Goal: Task Accomplishment & Management: Manage account settings

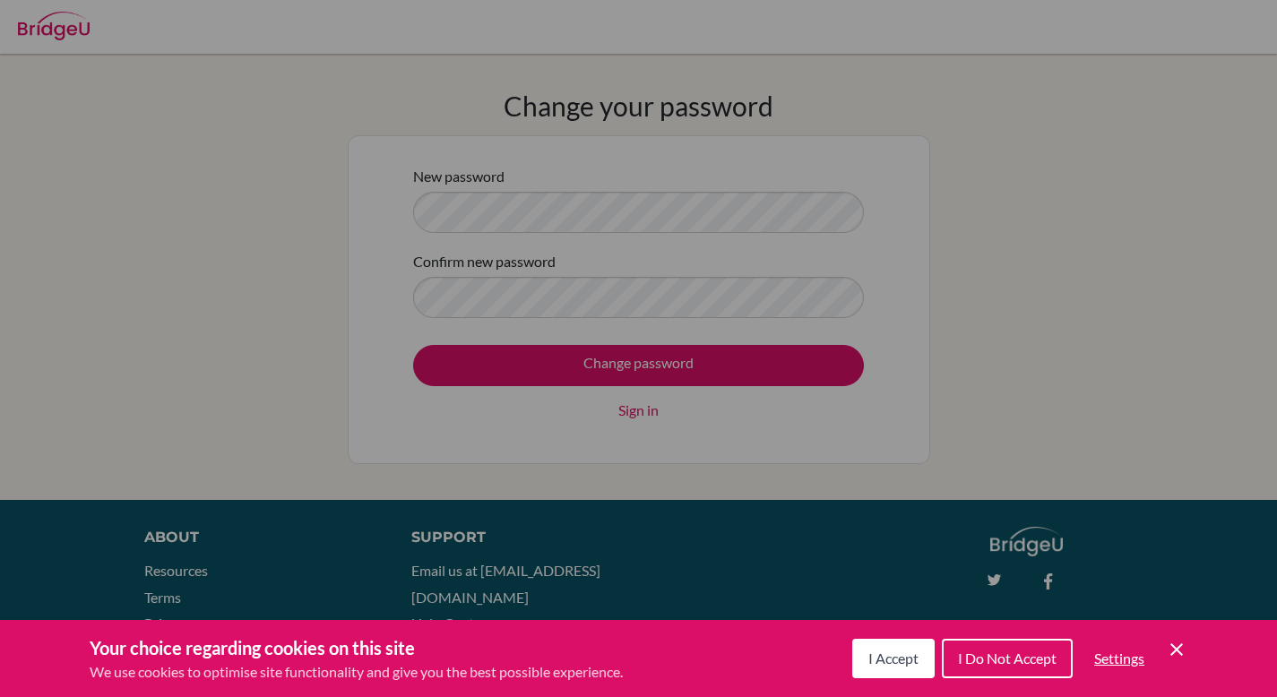
click at [895, 652] on span "I Accept" at bounding box center [893, 658] width 50 height 17
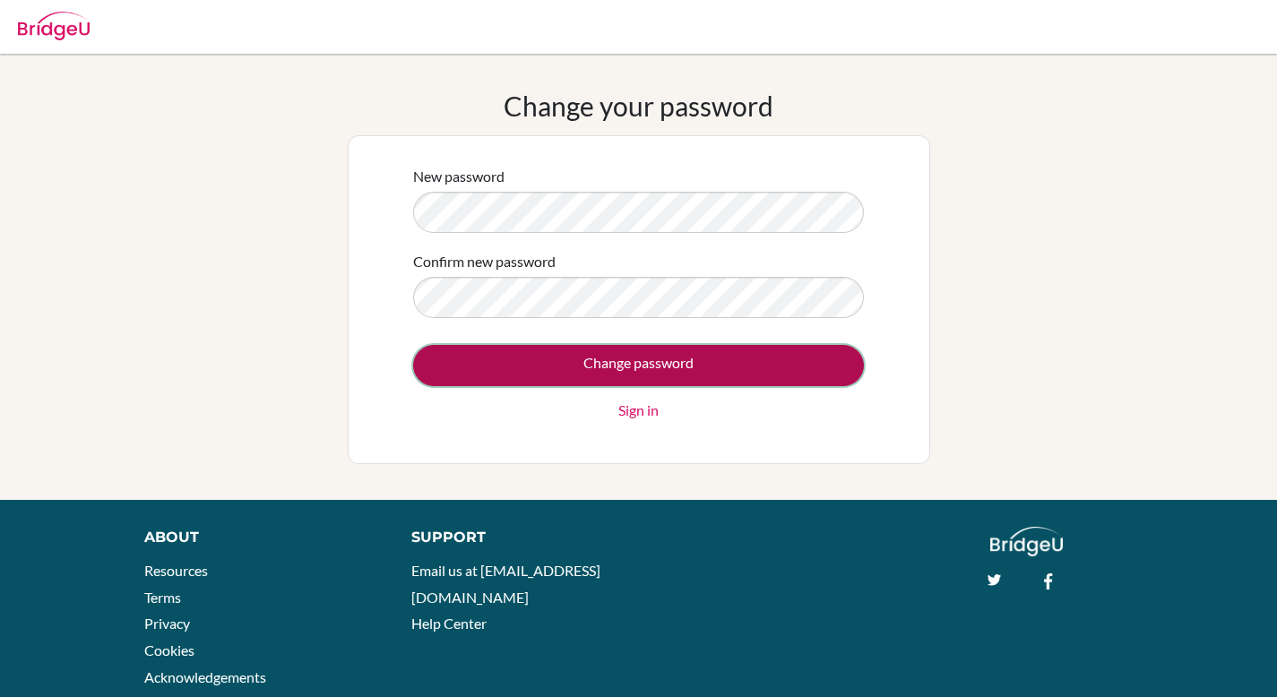
click at [585, 349] on input "Change password" at bounding box center [638, 365] width 451 height 41
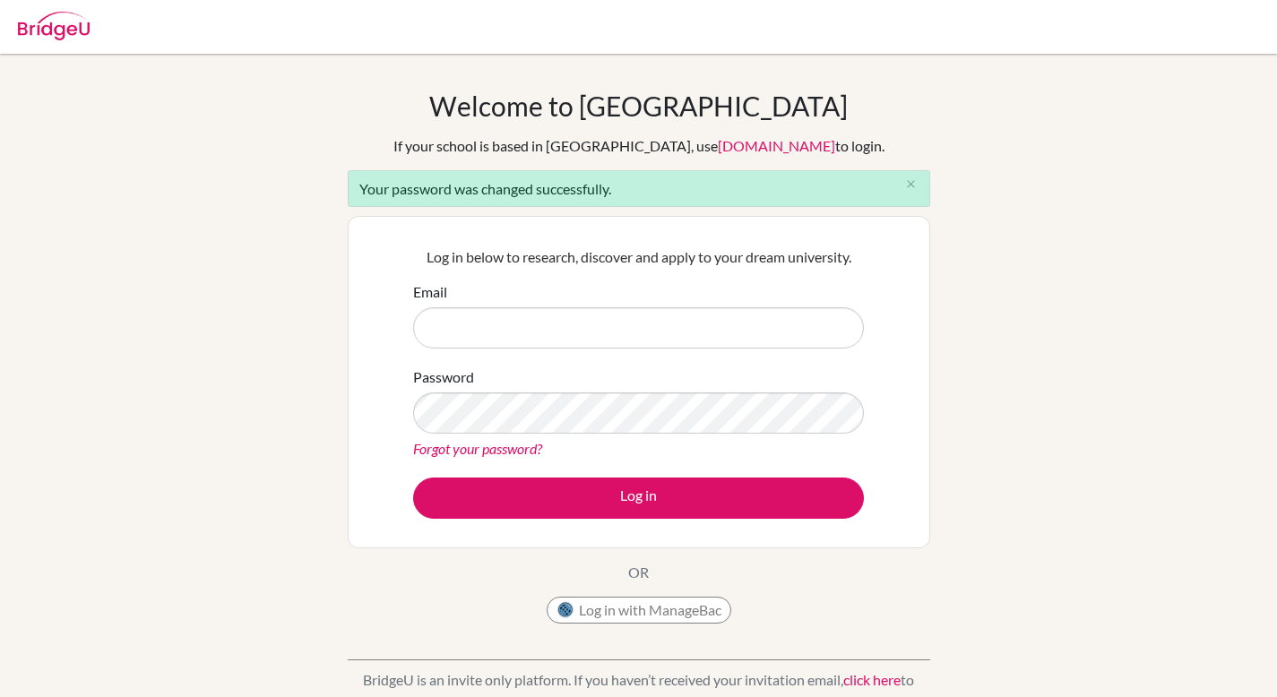
drag, startPoint x: 0, startPoint y: 0, endPoint x: 557, endPoint y: 332, distance: 647.8
click at [557, 332] on input "Email" at bounding box center [638, 327] width 451 height 41
click at [545, 318] on input "Email" at bounding box center [638, 327] width 451 height 41
type input "[EMAIL_ADDRESS][DOMAIN_NAME]"
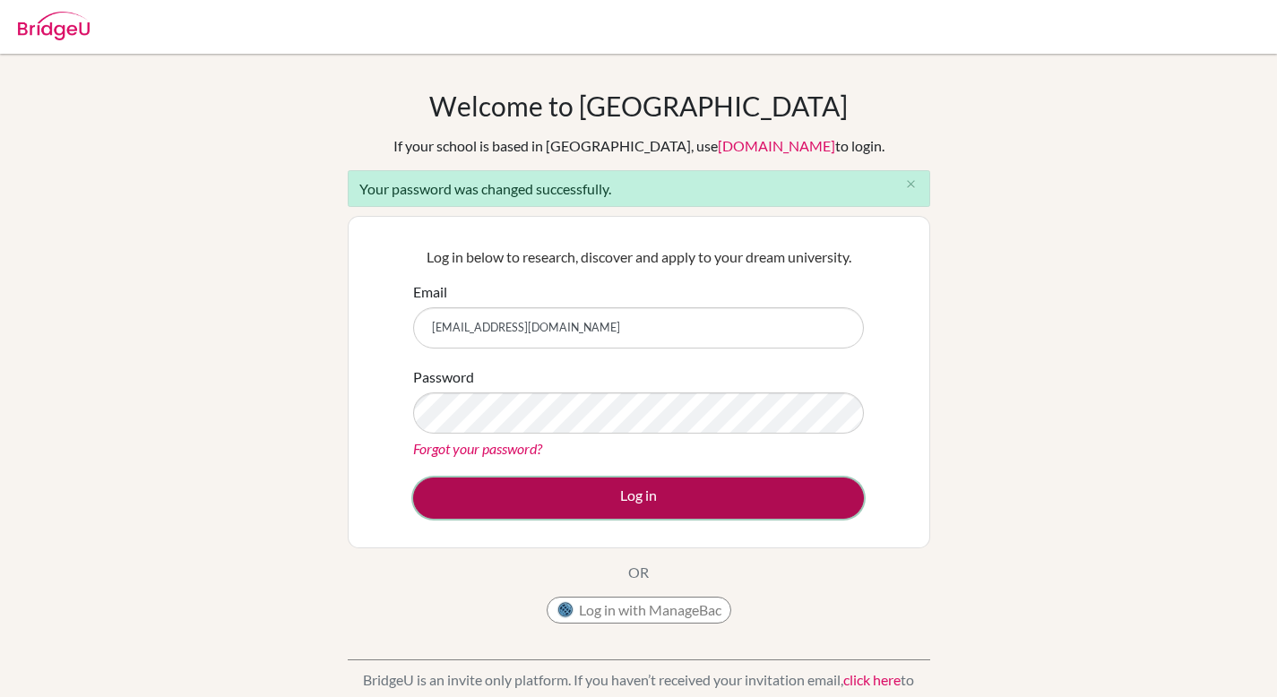
click at [537, 486] on button "Log in" at bounding box center [638, 498] width 451 height 41
